Goal: Find specific page/section: Find specific page/section

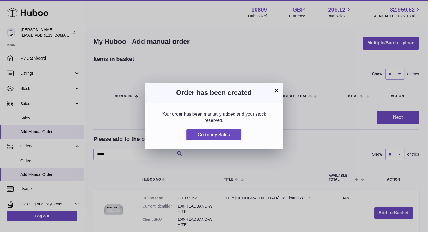
click at [36, 133] on div "× Order has been created Your order has been manually added and your stock rese…" at bounding box center [214, 116] width 428 height 232
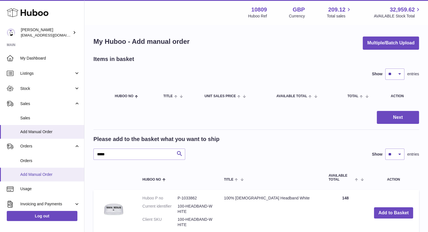
click at [35, 172] on span "Add Manual Order" at bounding box center [50, 174] width 60 height 5
click at [41, 174] on span "Add Manual Order" at bounding box center [50, 174] width 60 height 5
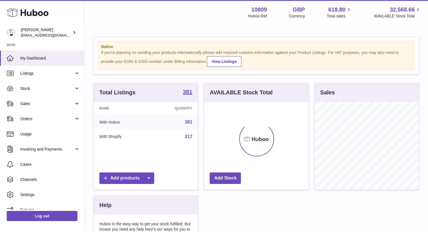
scroll to position [88, 104]
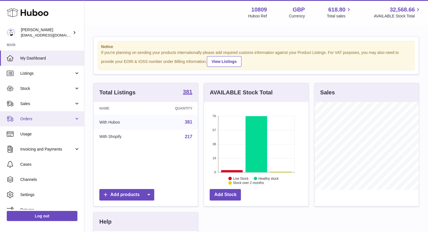
click at [39, 118] on span "Orders" at bounding box center [47, 118] width 54 height 5
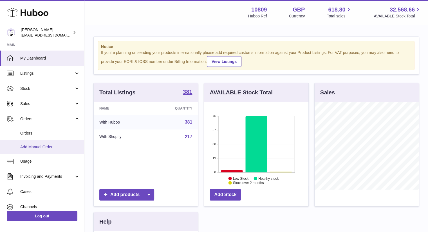
click at [31, 150] on link "Add Manual Order" at bounding box center [42, 147] width 84 height 14
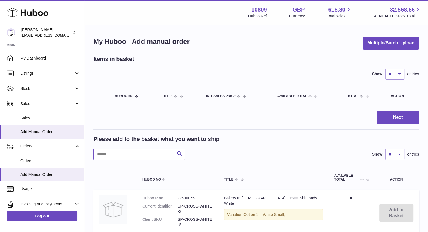
click at [161, 156] on input "text" at bounding box center [139, 154] width 92 height 11
type input "*"
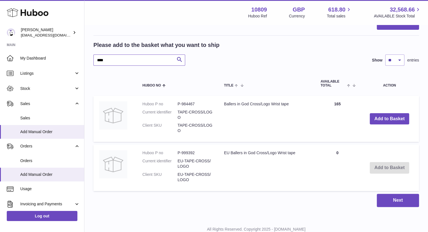
scroll to position [94, 0]
type input "****"
